Goal: Check status: Check status

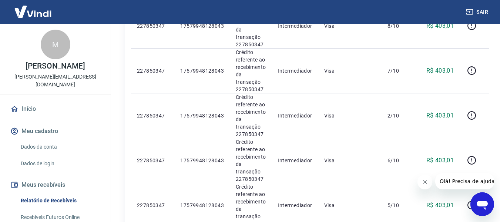
scroll to position [970, 0]
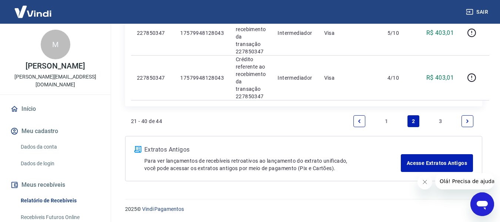
click at [467, 119] on icon "Next page" at bounding box center [466, 120] width 5 height 5
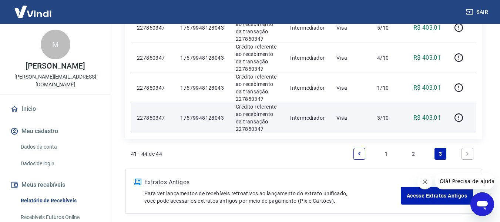
scroll to position [146, 0]
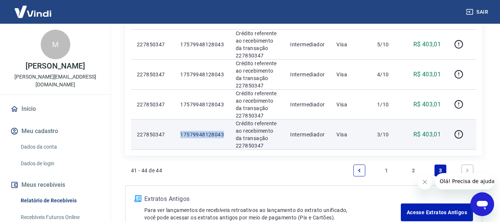
drag, startPoint x: 180, startPoint y: 134, endPoint x: 224, endPoint y: 132, distance: 43.3
click at [224, 132] on td "17579948128043" at bounding box center [201, 134] width 55 height 30
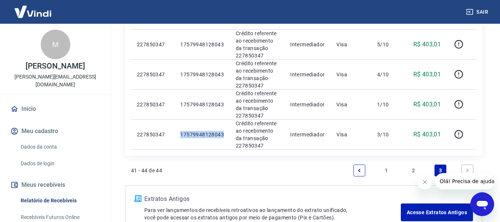
copy p "17579948128043"
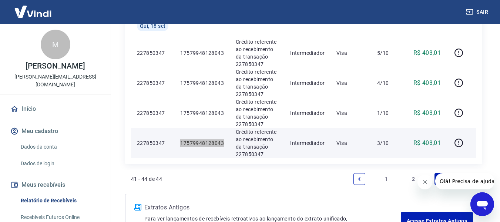
scroll to position [195, 0]
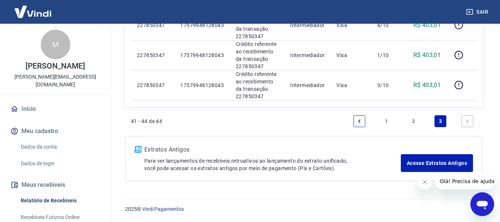
drag, startPoint x: 417, startPoint y: 121, endPoint x: 475, endPoint y: 135, distance: 59.7
click at [417, 121] on link "2" at bounding box center [413, 121] width 12 height 12
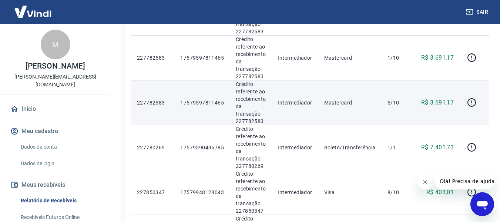
scroll to position [625, 0]
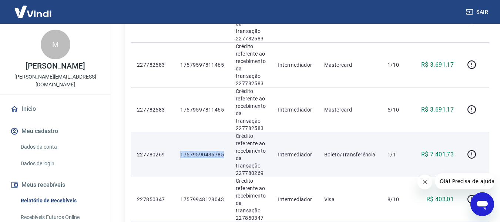
drag, startPoint x: 179, startPoint y: 152, endPoint x: 224, endPoint y: 152, distance: 45.1
click at [224, 152] on td "17579590436785" at bounding box center [201, 154] width 55 height 45
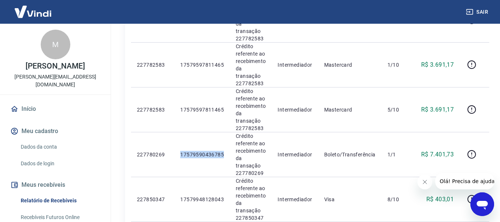
copy p "17579590436785"
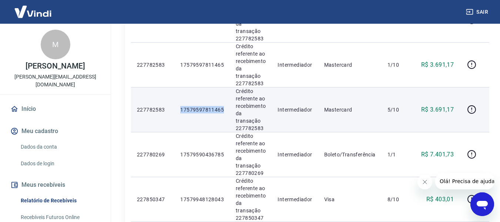
drag, startPoint x: 179, startPoint y: 108, endPoint x: 228, endPoint y: 109, distance: 49.2
click at [228, 109] on td "17579597811465" at bounding box center [201, 109] width 55 height 45
copy p "17579597811465"
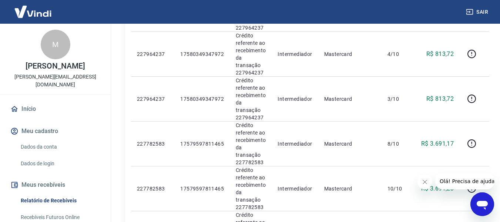
scroll to position [181, 0]
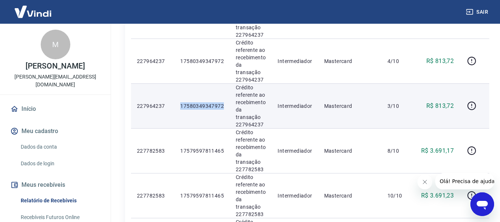
drag, startPoint x: 178, startPoint y: 108, endPoint x: 225, endPoint y: 108, distance: 47.3
click at [225, 108] on td "17580349347972" at bounding box center [201, 105] width 55 height 45
copy p "17580349347972"
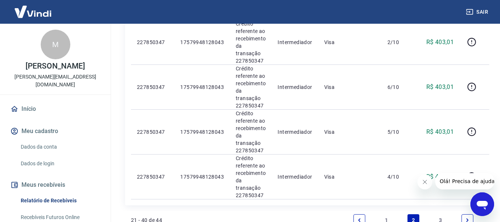
scroll to position [970, 0]
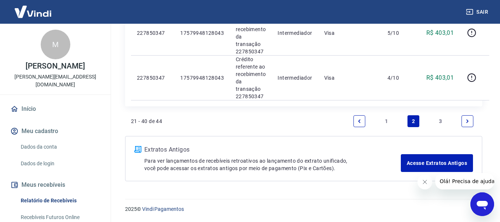
click at [390, 120] on link "1" at bounding box center [386, 121] width 12 height 12
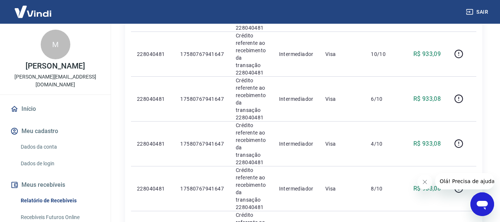
scroll to position [484, 0]
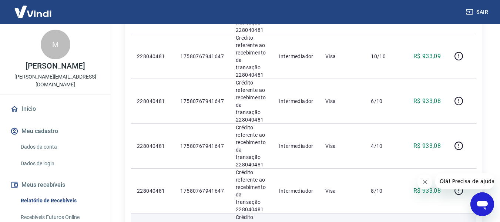
drag, startPoint x: 175, startPoint y: 160, endPoint x: 227, endPoint y: 163, distance: 52.2
copy p "17580767941647"
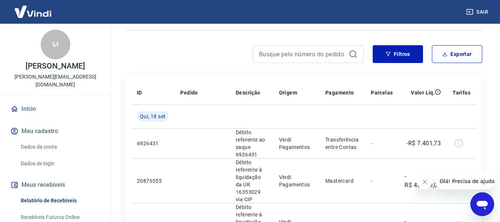
scroll to position [0, 0]
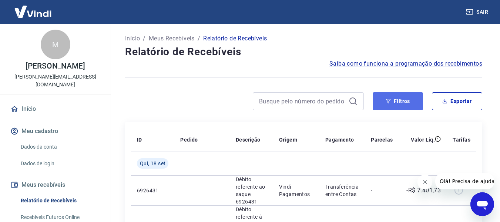
click at [393, 98] on button "Filtros" at bounding box center [397, 101] width 50 height 18
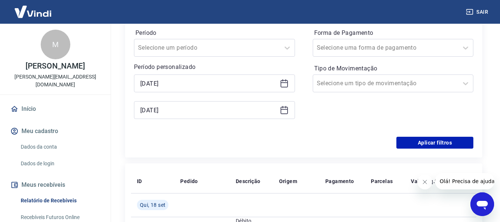
scroll to position [148, 0]
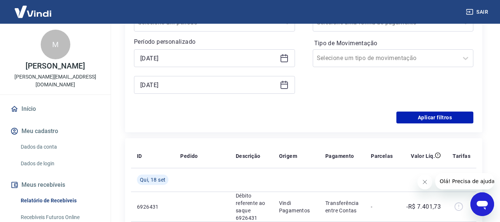
click at [196, 49] on div "[DATE]" at bounding box center [214, 58] width 161 height 18
click at [189, 61] on input "[DATE]" at bounding box center [208, 58] width 136 height 11
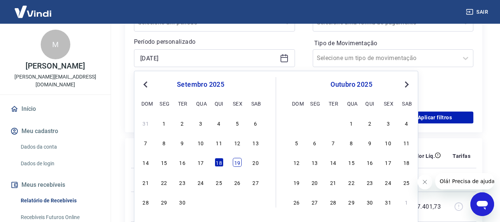
click at [239, 160] on div "19" at bounding box center [237, 162] width 9 height 9
type input "[DATE]"
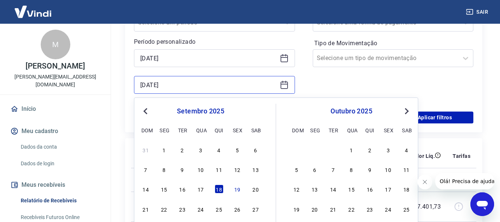
click at [199, 88] on input "[DATE]" at bounding box center [208, 84] width 136 height 11
click at [237, 189] on div "19" at bounding box center [237, 188] width 9 height 9
type input "[DATE]"
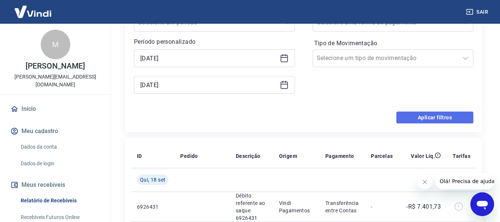
click at [419, 117] on button "Aplicar filtros" at bounding box center [434, 117] width 77 height 12
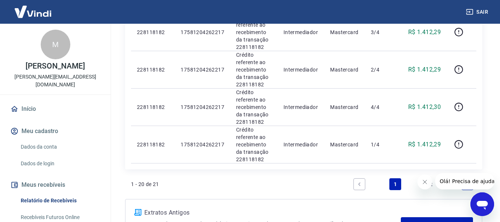
scroll to position [822, 0]
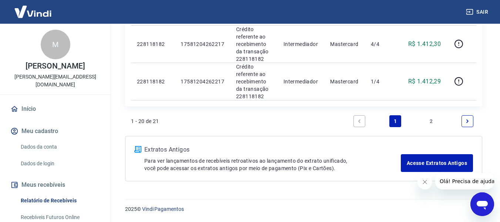
click at [472, 118] on link "Next page" at bounding box center [467, 121] width 12 height 12
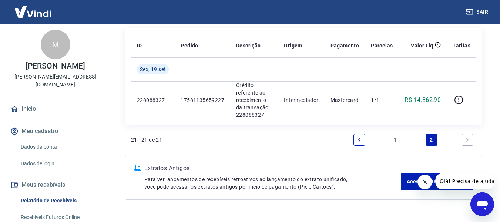
scroll to position [99, 0]
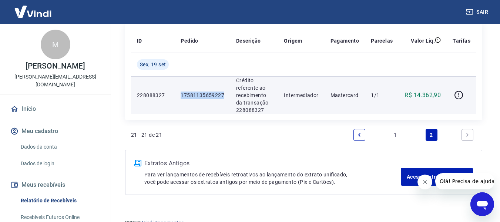
drag, startPoint x: 173, startPoint y: 91, endPoint x: 224, endPoint y: 92, distance: 50.7
click at [224, 92] on tr "228088327 17581135659227 Crédito referente ao recebimento da transação 22808832…" at bounding box center [303, 94] width 345 height 37
copy tr "17581135659227"
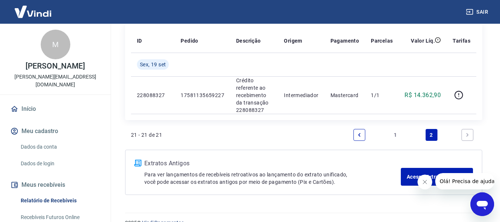
click at [348, 136] on div "21 - 21 de 21 1 2" at bounding box center [303, 135] width 345 height 18
click at [356, 134] on link "Previous page" at bounding box center [359, 135] width 12 height 12
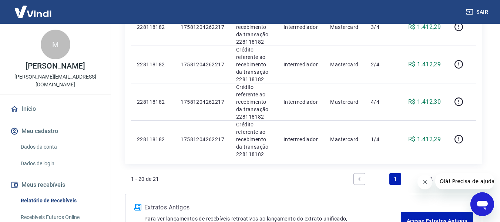
scroll to position [822, 0]
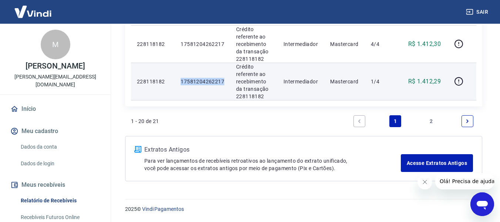
drag, startPoint x: 180, startPoint y: 82, endPoint x: 224, endPoint y: 75, distance: 44.9
click at [224, 75] on td "17581204262217" at bounding box center [202, 80] width 55 height 37
copy p "17581204262217"
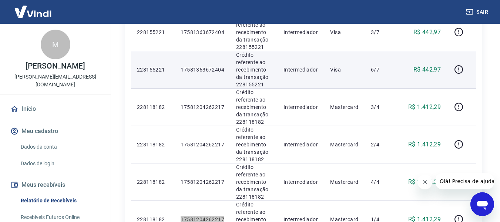
scroll to position [674, 0]
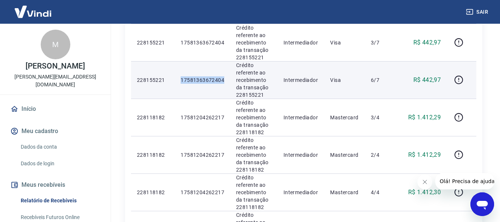
drag, startPoint x: 178, startPoint y: 78, endPoint x: 228, endPoint y: 79, distance: 50.7
click at [228, 79] on td "17581363672404" at bounding box center [202, 79] width 55 height 37
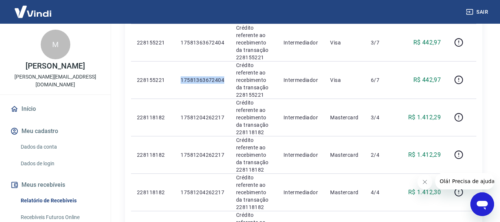
copy p "17581363672404"
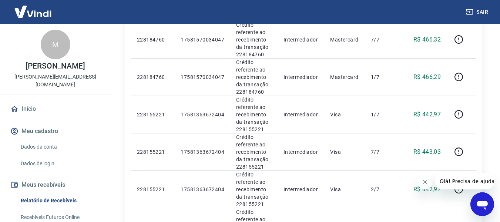
scroll to position [378, 0]
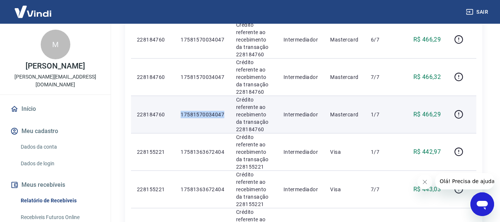
drag, startPoint x: 179, startPoint y: 113, endPoint x: 225, endPoint y: 112, distance: 46.6
click at [225, 112] on td "17581570034047" at bounding box center [202, 113] width 55 height 37
copy p "17581570034047"
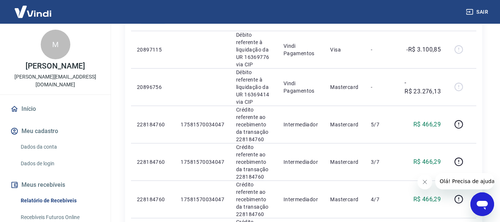
scroll to position [148, 0]
